Goal: Task Accomplishment & Management: Complete application form

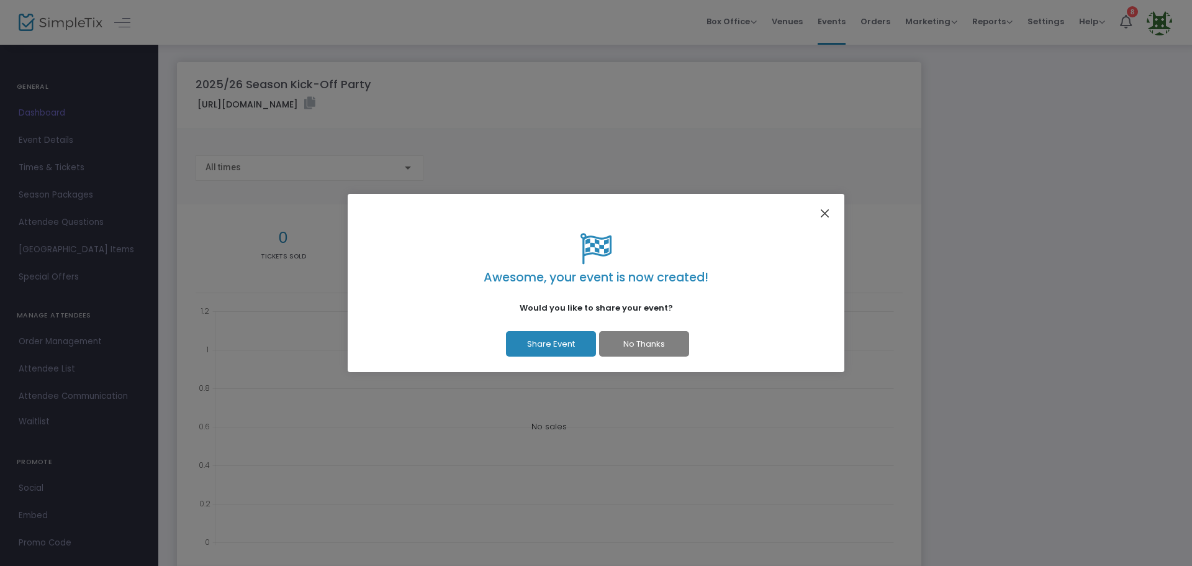
click at [830, 205] on button "Close" at bounding box center [825, 213] width 16 height 16
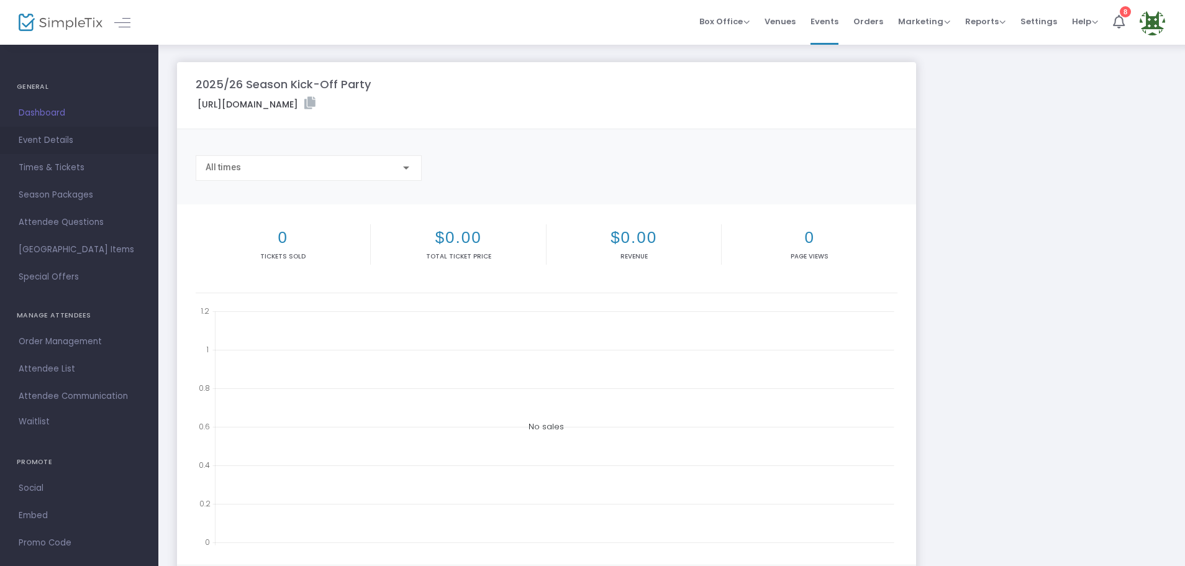
click at [44, 134] on span "Event Details" at bounding box center [79, 140] width 121 height 16
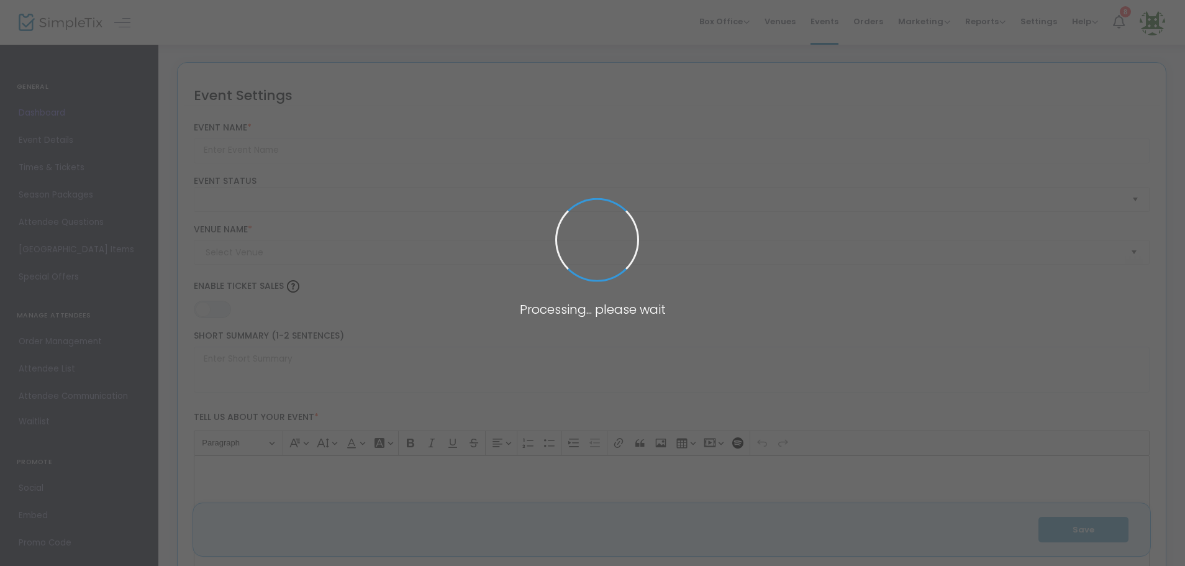
type input "2025/26 Season Kick-Off Party"
type textarea "Join us for the Season Kick-off Party with the usual NC good times.This year it…"
type input "10.000 %"
type input "Buy Tickets"
type input "North Cottesloe SLSC"
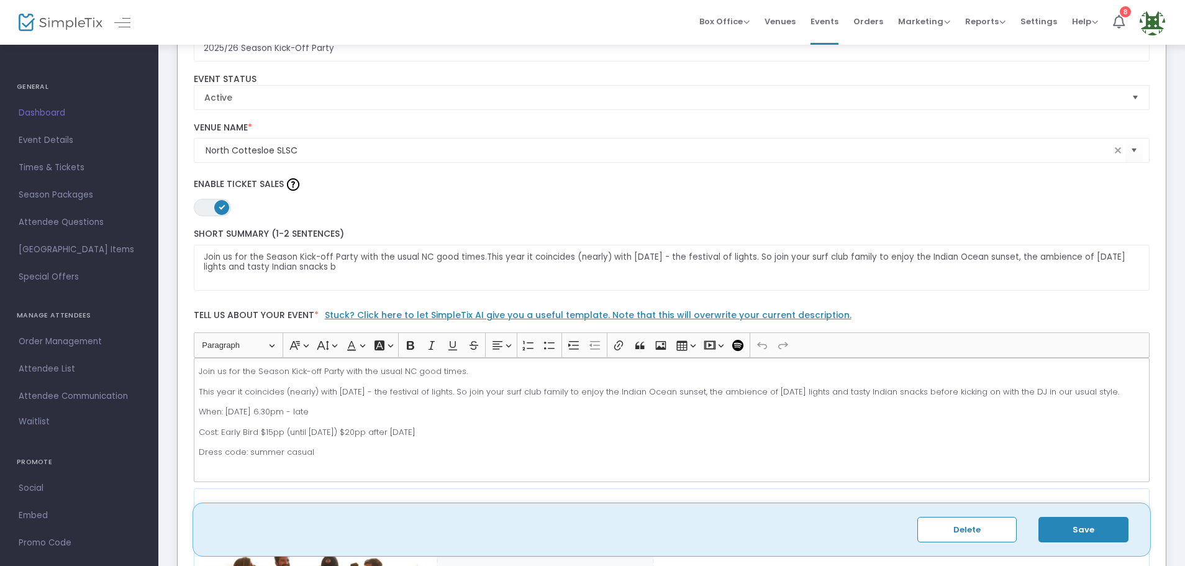
scroll to position [124, 0]
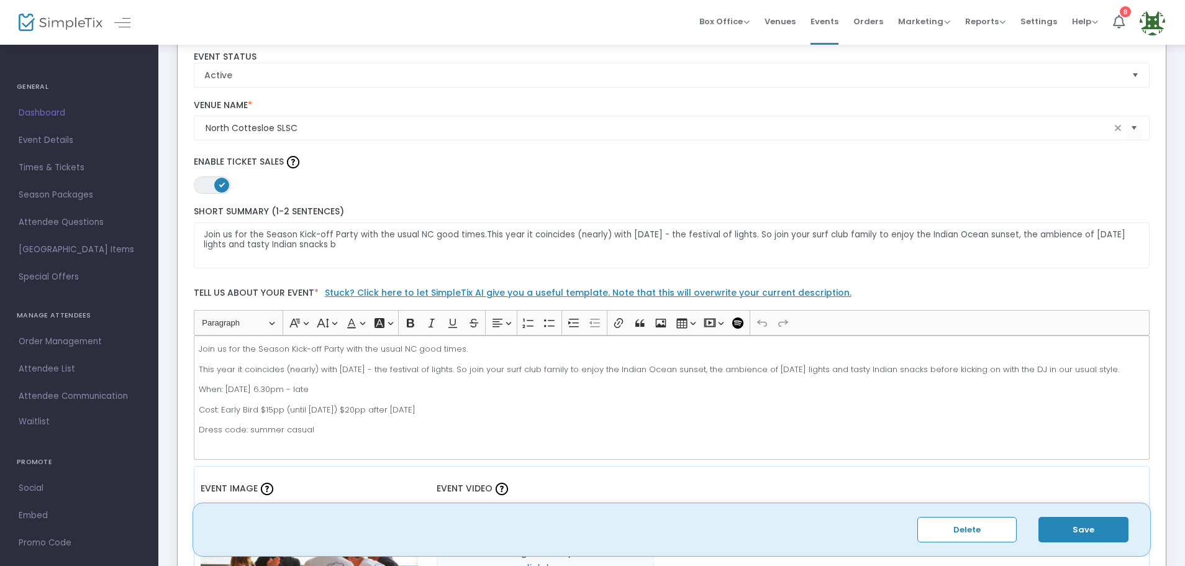
click at [342, 389] on p "When: 17th October 6.30pm - late" at bounding box center [671, 389] width 945 height 12
click at [225, 429] on p "Dress code: summer casual" at bounding box center [671, 429] width 945 height 12
click at [232, 429] on p "Dress code: summer casual" at bounding box center [671, 429] width 945 height 12
click at [229, 430] on p "Dress code: summer casual" at bounding box center [671, 429] width 945 height 12
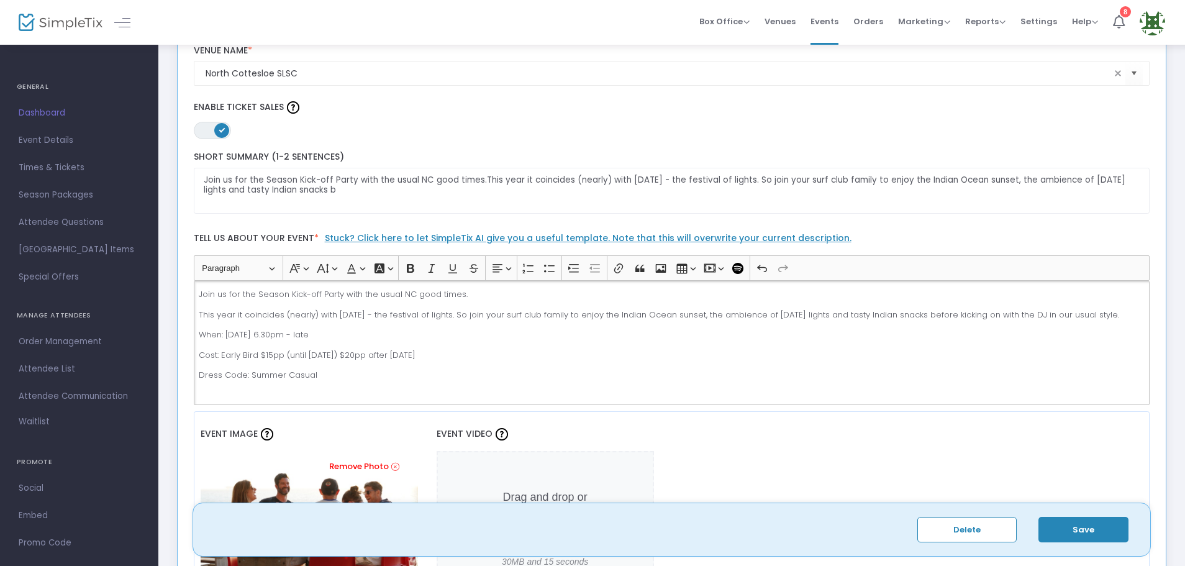
scroll to position [186, 0]
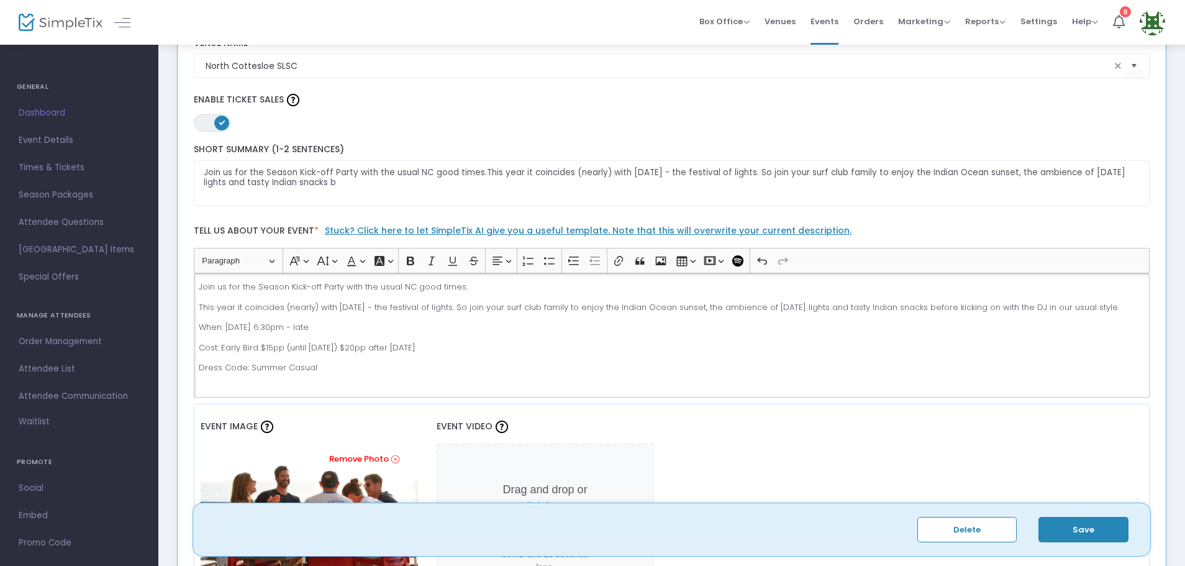
click at [468, 286] on p "Join us for the Season Kick-off Party with the usual NC good times." at bounding box center [671, 287] width 945 height 12
click at [1097, 529] on button "Save" at bounding box center [1083, 529] width 90 height 25
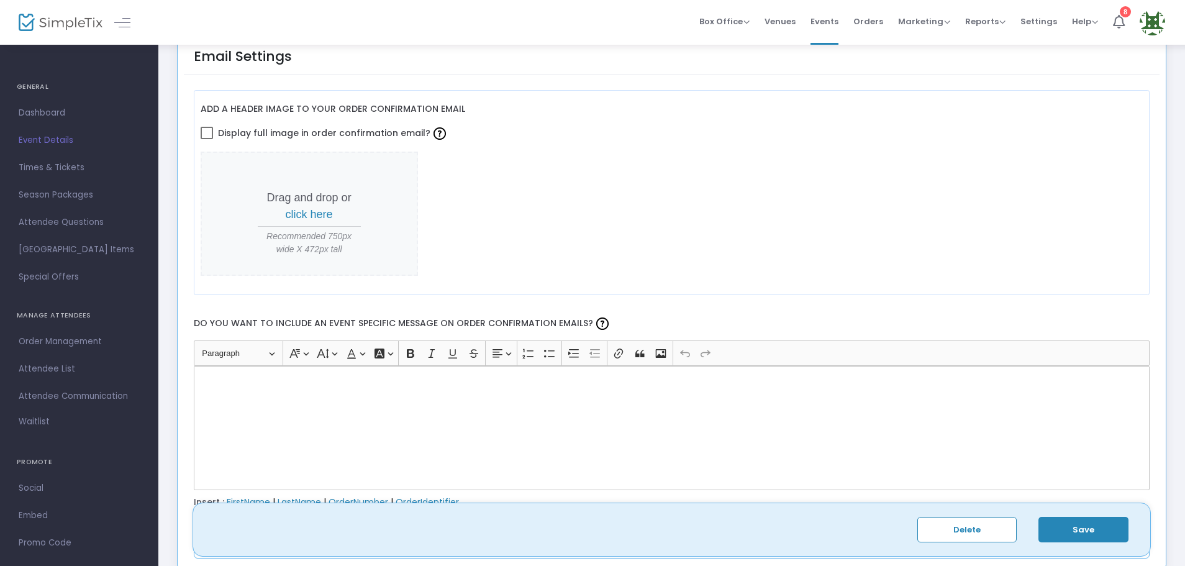
scroll to position [1775, 0]
